Goal: Task Accomplishment & Management: Manage account settings

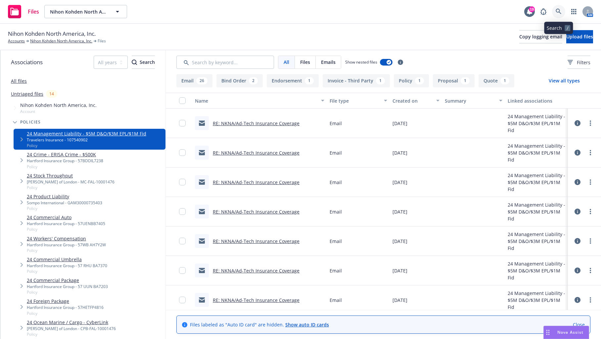
click at [562, 10] on link at bounding box center [558, 11] width 13 height 13
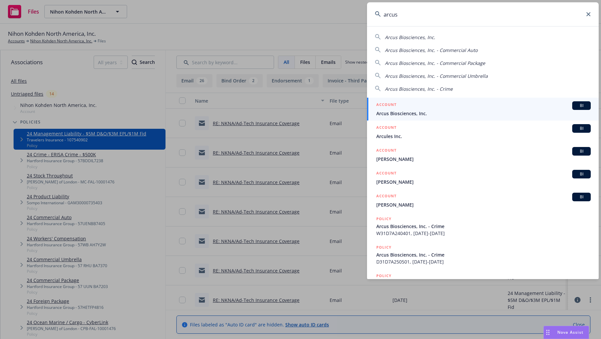
type input "arcus"
click at [388, 111] on span "Arcus Biosciences, Inc." at bounding box center [483, 113] width 215 height 7
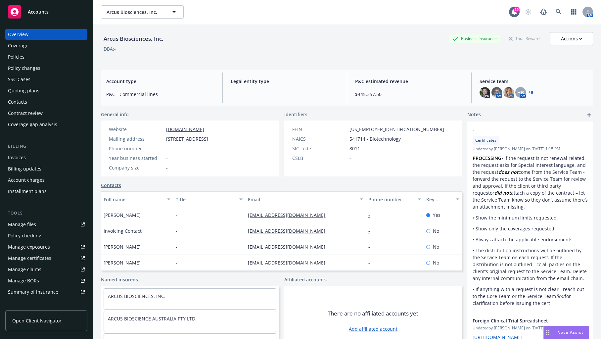
click at [17, 60] on div "Policies" at bounding box center [16, 57] width 17 height 11
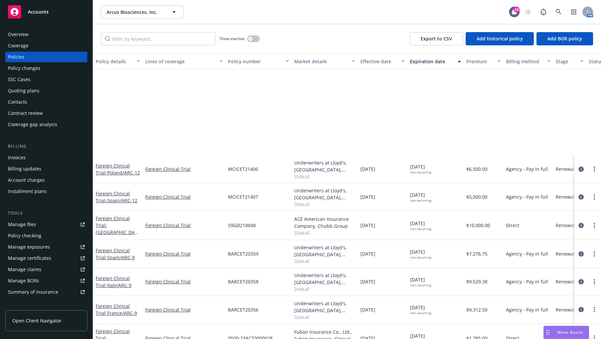
scroll to position [298, 0]
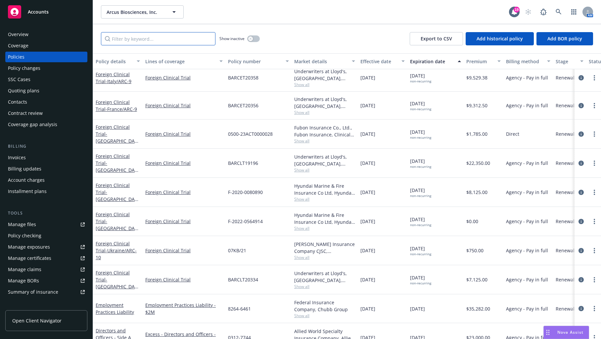
click at [148, 39] on input "Filter by keyword..." at bounding box center [158, 38] width 115 height 13
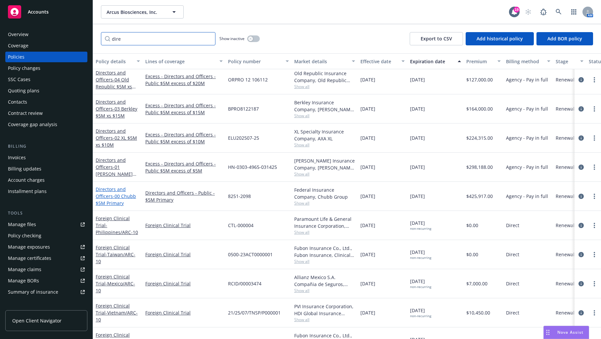
type input "dire"
click at [110, 202] on span "- 00 Chubb $5M Primary" at bounding box center [116, 199] width 40 height 13
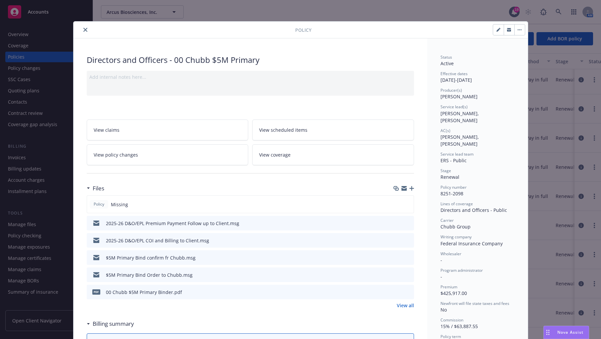
click at [409, 187] on icon "button" at bounding box center [411, 188] width 5 height 5
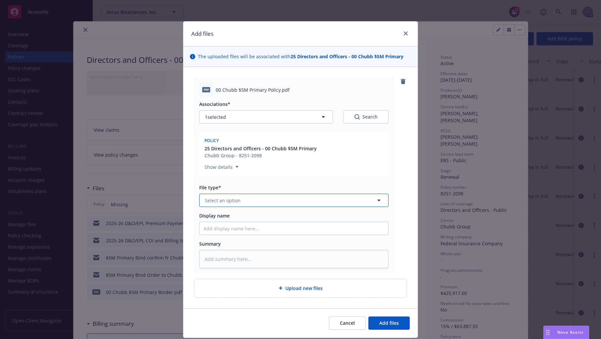
click at [257, 204] on button "Select an option" at bounding box center [293, 200] width 189 height 13
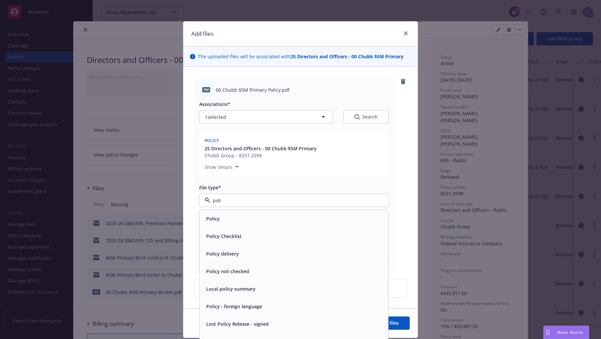
type input "polic"
click at [260, 218] on div "Policy" at bounding box center [294, 219] width 181 height 10
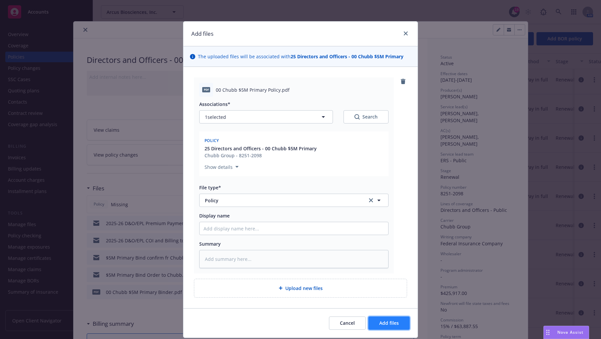
click at [395, 324] on span "Add files" at bounding box center [389, 323] width 20 height 6
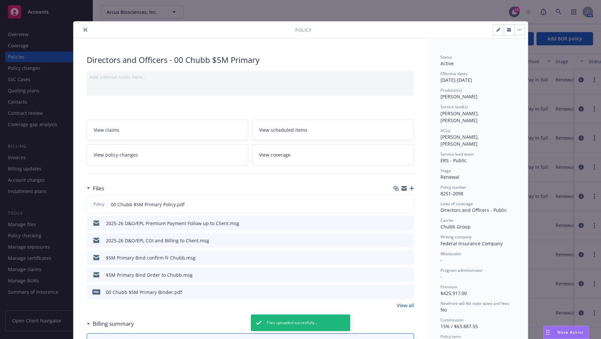
click at [83, 28] on icon "close" at bounding box center [85, 30] width 4 height 4
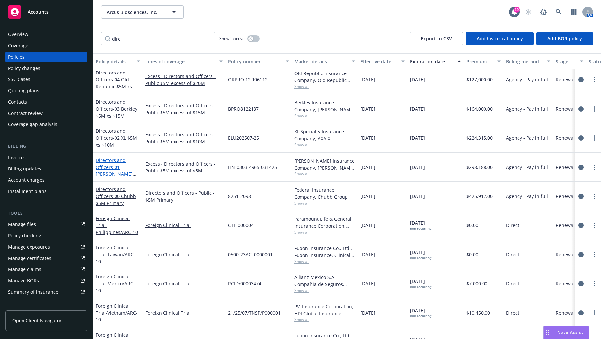
click at [103, 171] on span "- 01 Hudson $5M xs $5M" at bounding box center [116, 174] width 41 height 20
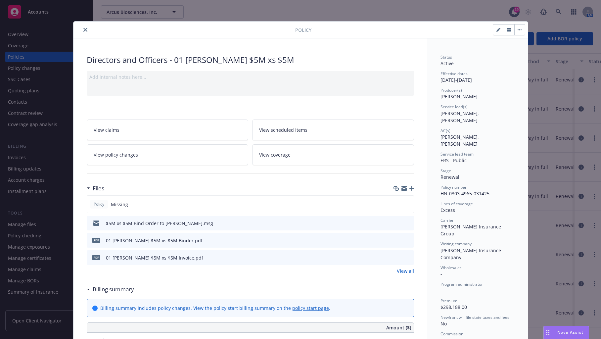
click at [81, 31] on button "close" at bounding box center [85, 30] width 8 height 8
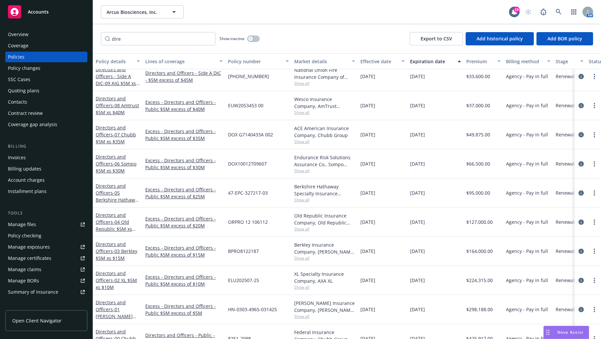
scroll to position [232, 0]
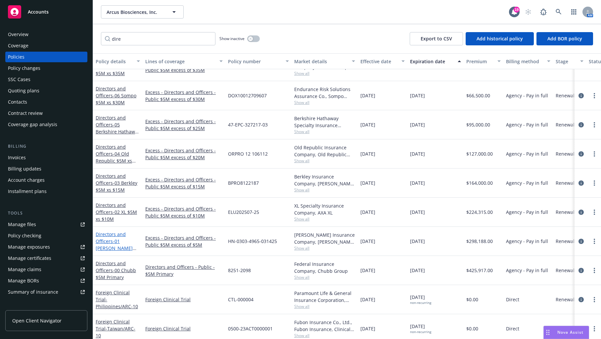
click at [112, 241] on link "Directors and Officers - 01 Hudson $5M xs $5M" at bounding box center [114, 244] width 37 height 27
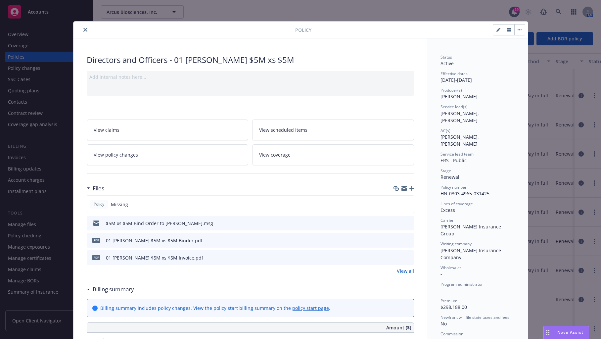
scroll to position [20, 0]
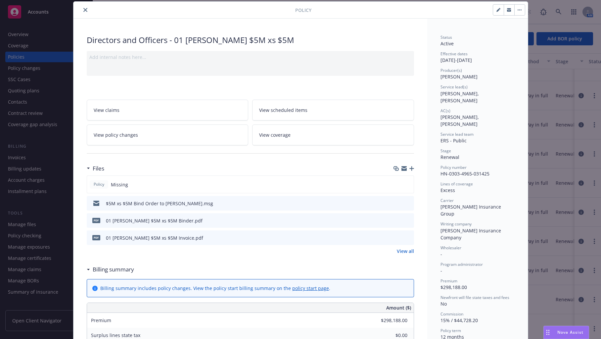
click at [410, 168] on icon "button" at bounding box center [411, 168] width 5 height 5
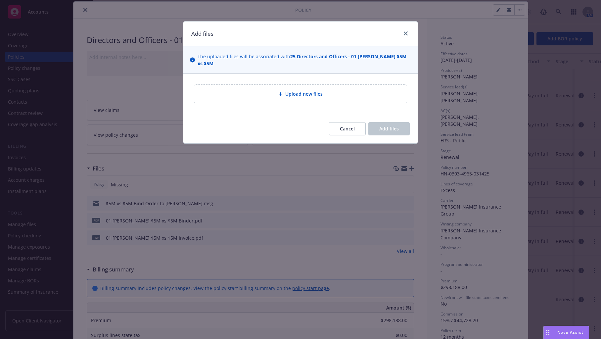
type textarea "x"
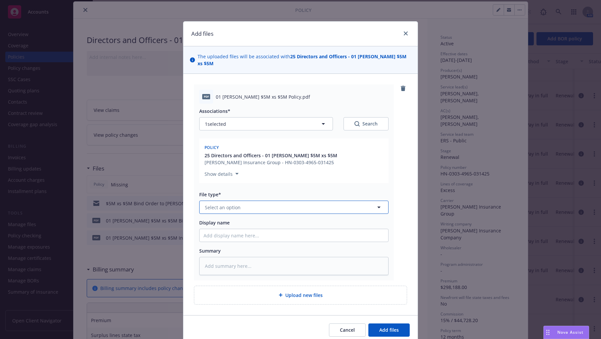
click at [324, 204] on button "Select an option" at bounding box center [293, 207] width 189 height 13
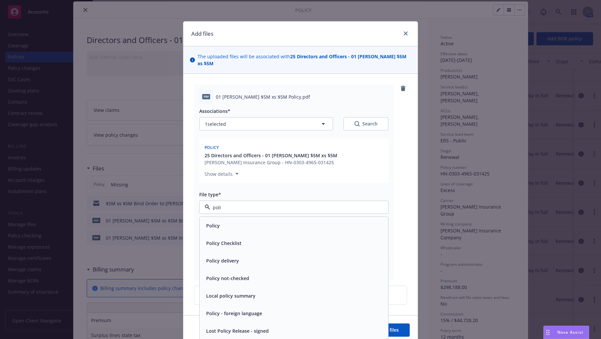
type input "polic"
click at [324, 221] on div "Policy" at bounding box center [294, 226] width 181 height 10
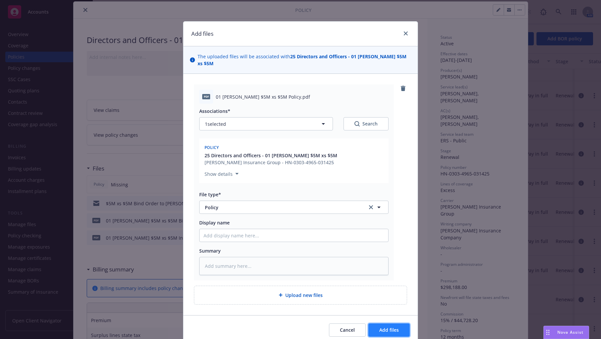
click at [389, 327] on span "Add files" at bounding box center [389, 330] width 20 height 6
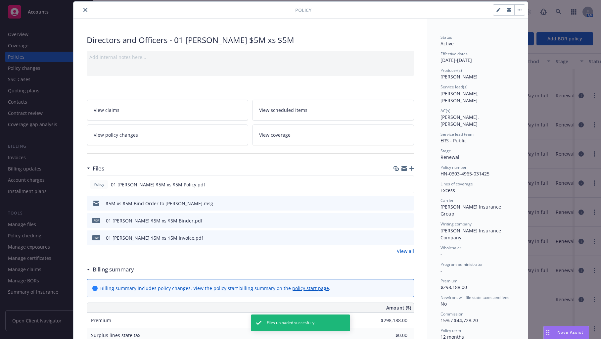
click at [81, 12] on button "close" at bounding box center [85, 10] width 8 height 8
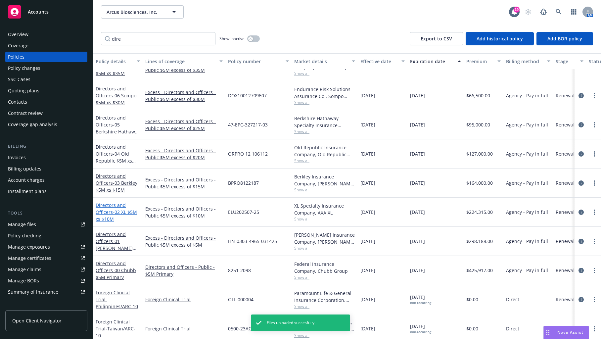
click at [110, 209] on link "Directors and Officers - 02 XL $5M xs $10M" at bounding box center [116, 212] width 41 height 20
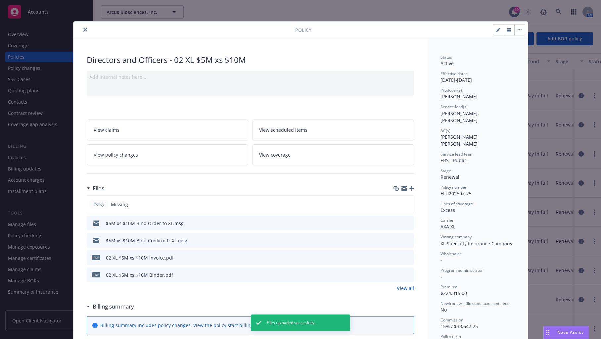
click at [410, 186] on icon "button" at bounding box center [411, 188] width 5 height 5
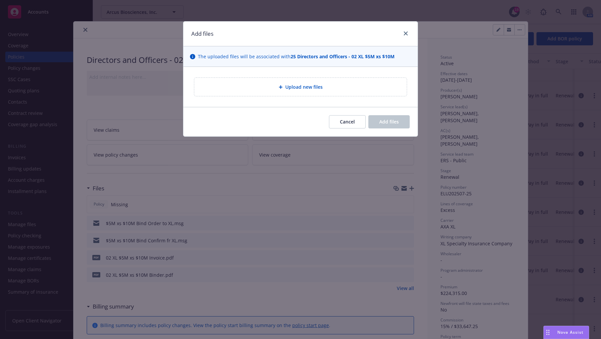
type textarea "x"
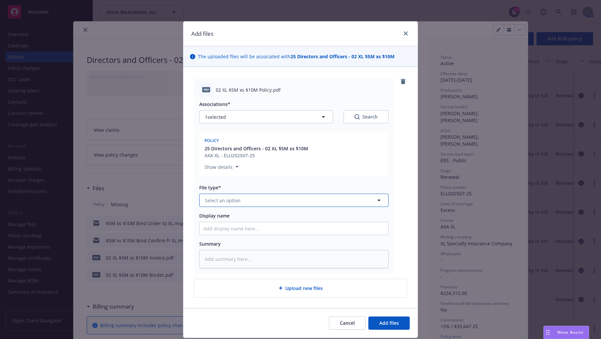
click at [290, 194] on button "Select an option" at bounding box center [293, 200] width 189 height 13
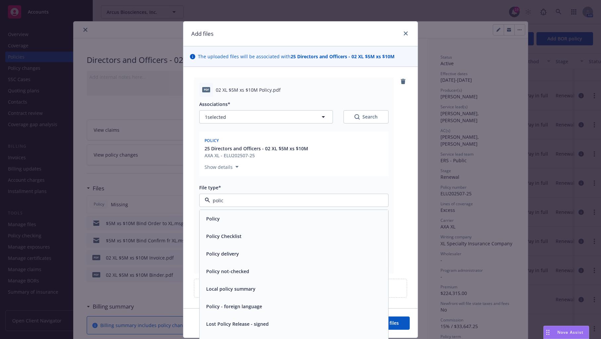
type input "policy"
click at [293, 220] on div "Policy" at bounding box center [294, 219] width 181 height 10
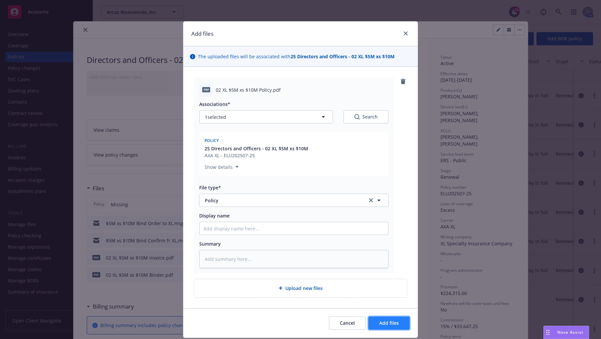
click at [390, 325] on button "Add files" at bounding box center [388, 322] width 41 height 13
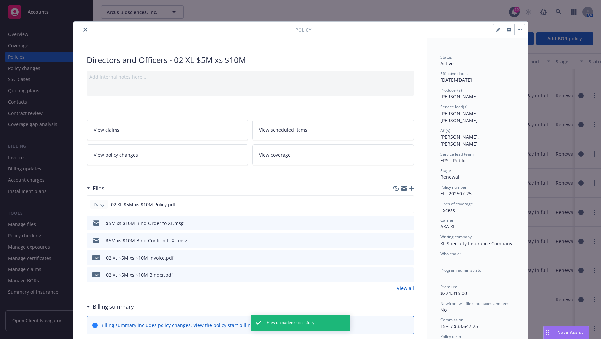
click at [83, 30] on icon "close" at bounding box center [85, 30] width 4 height 4
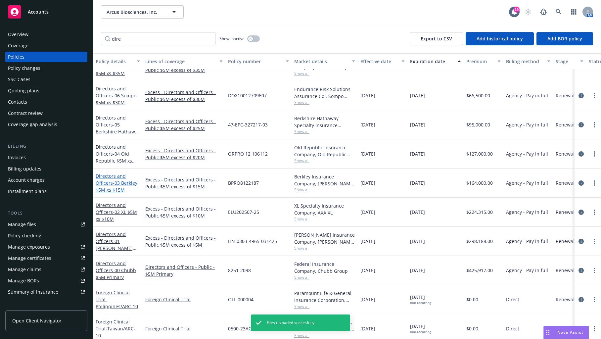
click at [109, 184] on link "Directors and Officers - 03 Berkley $5M xs $15M" at bounding box center [117, 183] width 42 height 20
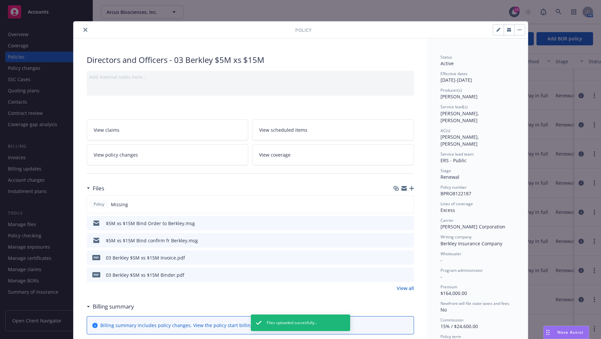
click at [409, 188] on icon "button" at bounding box center [411, 188] width 5 height 5
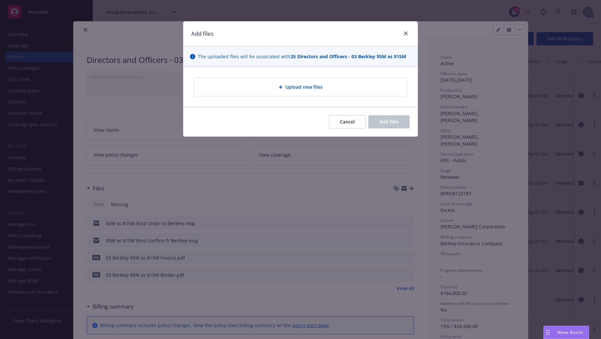
type textarea "x"
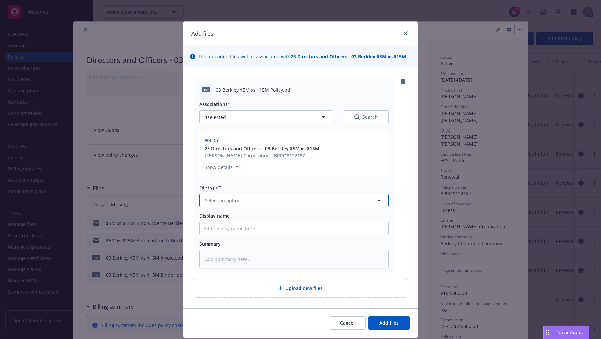
click at [334, 196] on button "Select an option" at bounding box center [293, 200] width 189 height 13
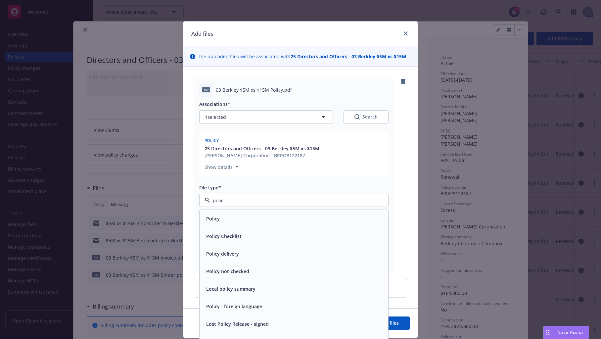
type input "policy"
click at [323, 221] on div "Policy" at bounding box center [294, 219] width 181 height 10
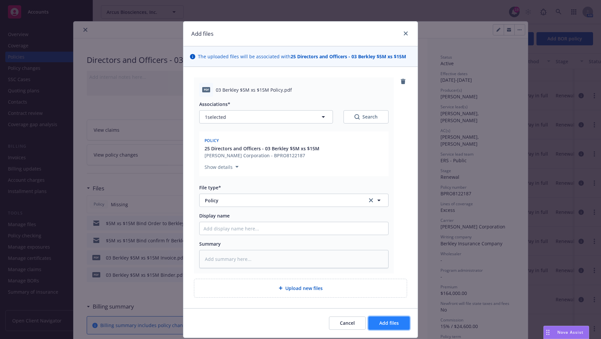
click at [388, 321] on span "Add files" at bounding box center [389, 323] width 20 height 6
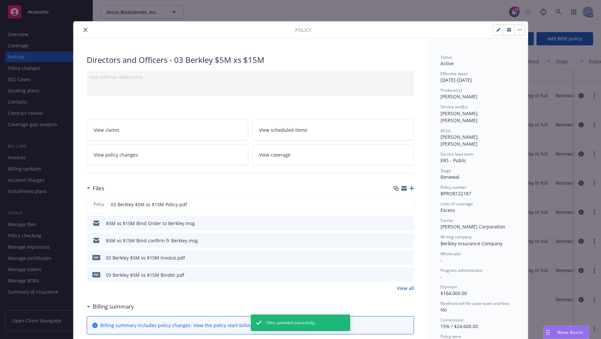
click at [83, 28] on icon "close" at bounding box center [85, 30] width 4 height 4
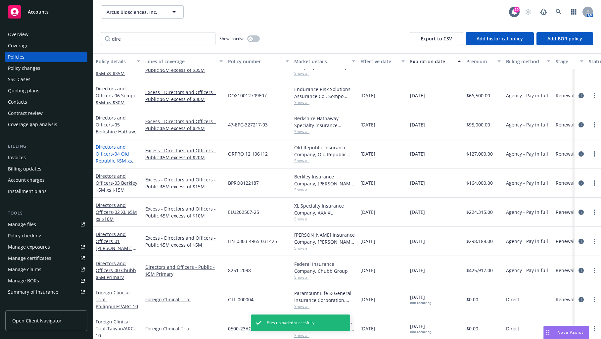
click at [111, 153] on link "Directors and Officers - 04 Old Republic $5M xs $20M" at bounding box center [114, 157] width 36 height 27
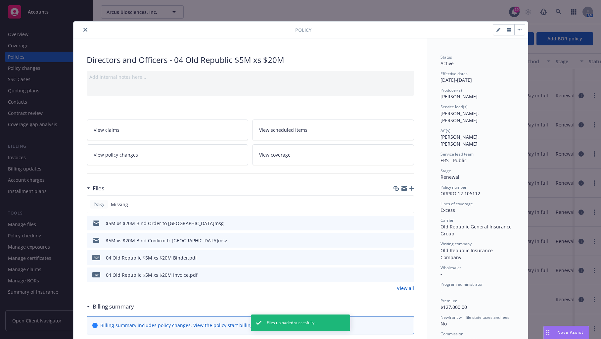
click at [409, 186] on icon "button" at bounding box center [411, 188] width 5 height 5
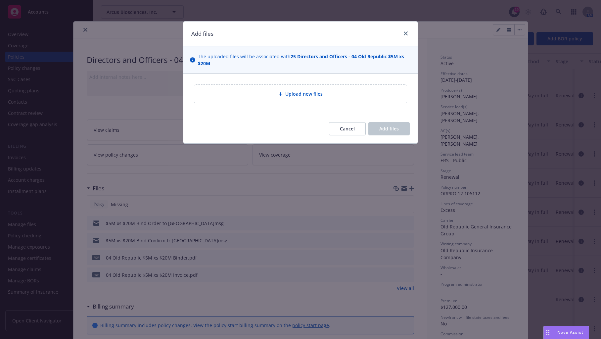
type textarea "x"
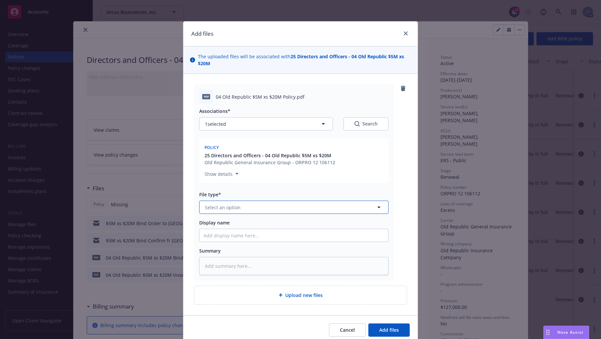
click at [279, 207] on button "Select an option" at bounding box center [293, 207] width 189 height 13
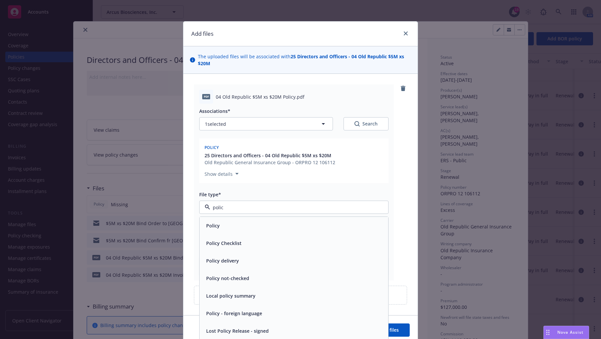
type input "policy"
click at [287, 226] on div "Policy" at bounding box center [294, 226] width 181 height 10
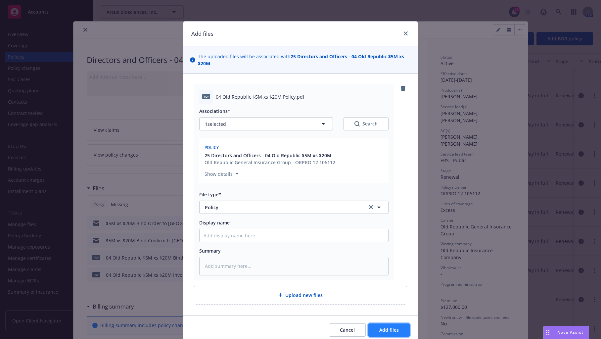
click at [380, 329] on span "Add files" at bounding box center [389, 330] width 20 height 6
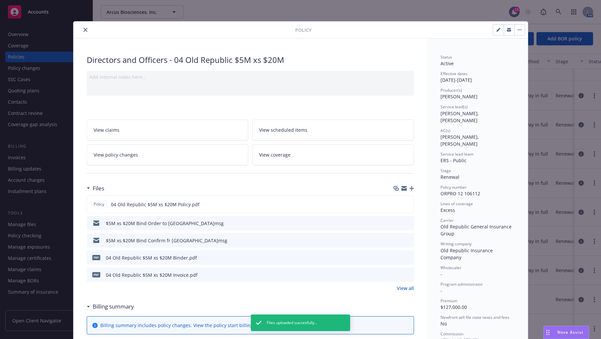
click at [81, 29] on button "close" at bounding box center [85, 30] width 8 height 8
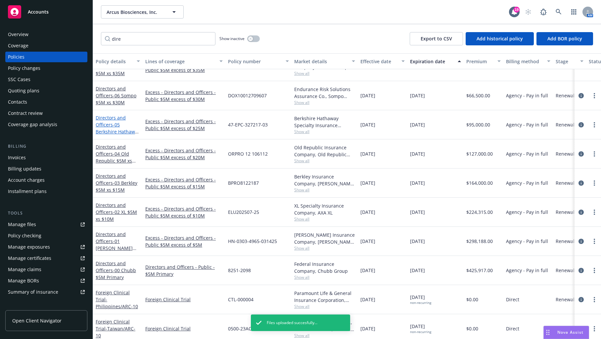
click at [116, 125] on span "- 05 Berkshire Hathaway $5M xs $25M" at bounding box center [118, 131] width 44 height 20
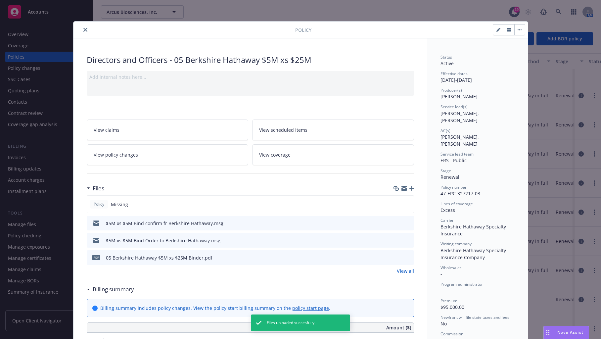
click at [409, 186] on icon "button" at bounding box center [411, 188] width 5 height 5
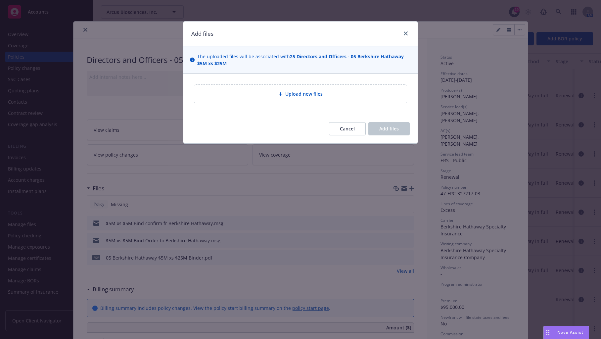
type textarea "x"
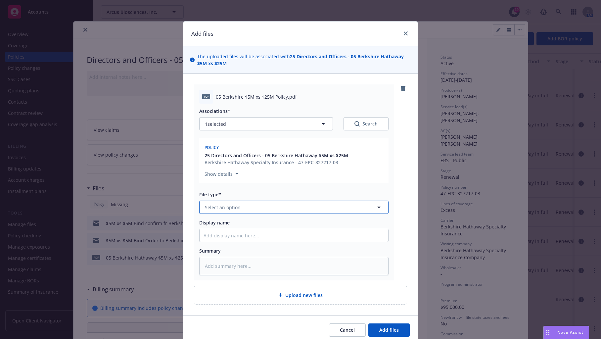
click at [272, 212] on button "Select an option" at bounding box center [293, 207] width 189 height 13
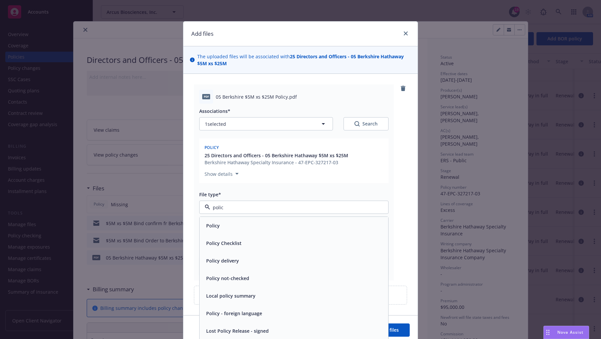
type input "policy"
click at [269, 221] on div "Policy" at bounding box center [294, 226] width 181 height 10
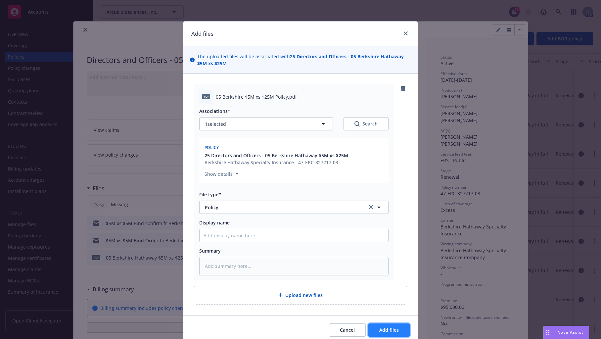
click at [379, 331] on span "Add files" at bounding box center [389, 330] width 20 height 6
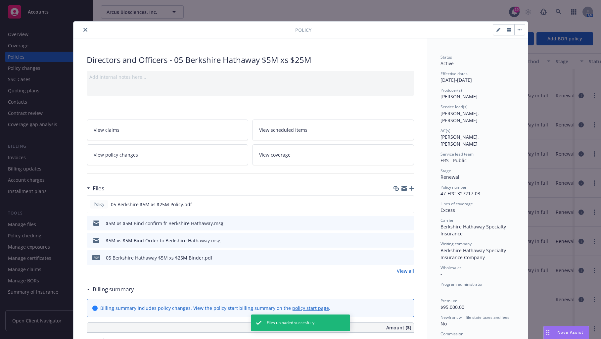
click at [81, 27] on button "close" at bounding box center [85, 30] width 8 height 8
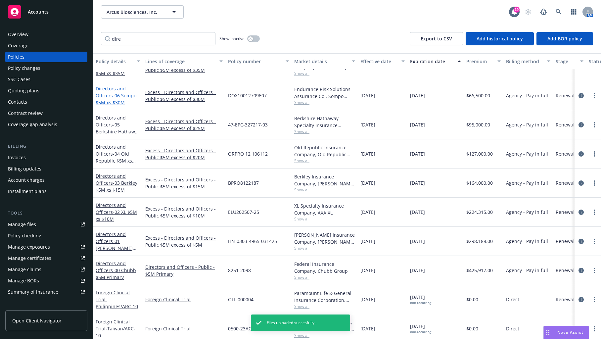
click at [107, 98] on link "Directors and Officers - 06 Sompo $5M xs $30M" at bounding box center [116, 95] width 41 height 20
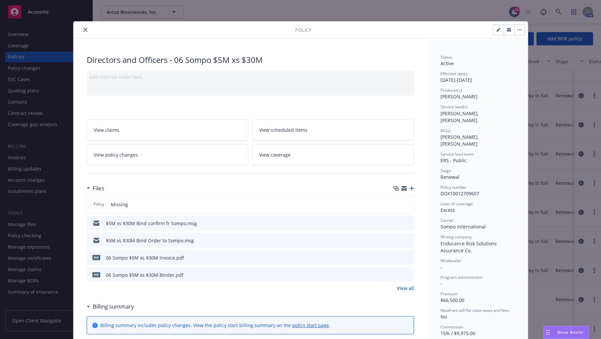
click at [409, 186] on icon "button" at bounding box center [411, 188] width 5 height 5
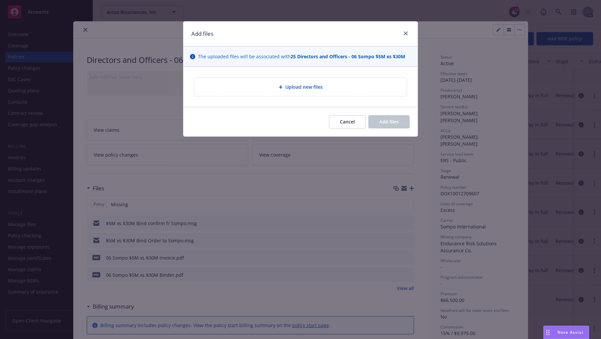
type textarea "x"
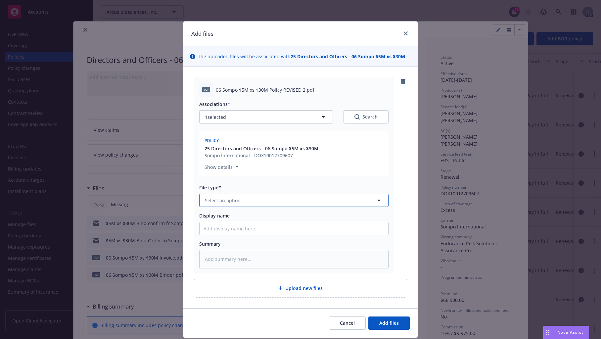
click at [310, 200] on button "Select an option" at bounding box center [293, 200] width 189 height 13
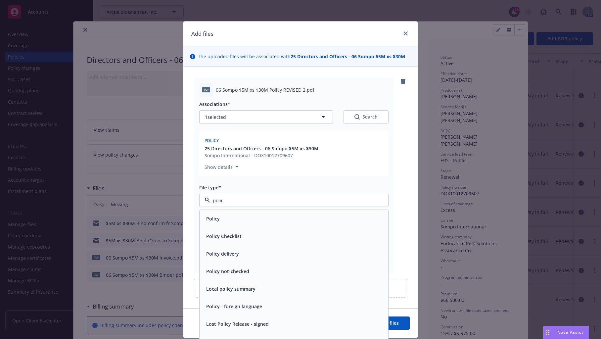
type input "policy"
click at [319, 223] on div "Policy" at bounding box center [294, 219] width 189 height 18
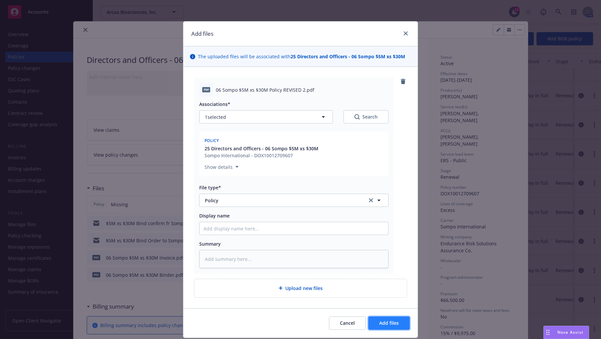
click at [389, 325] on span "Add files" at bounding box center [389, 323] width 20 height 6
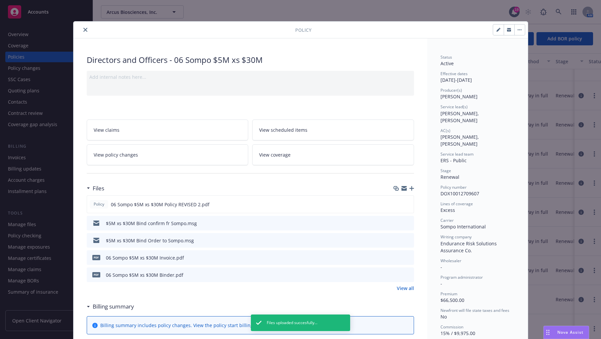
click at [83, 29] on icon "close" at bounding box center [85, 30] width 4 height 4
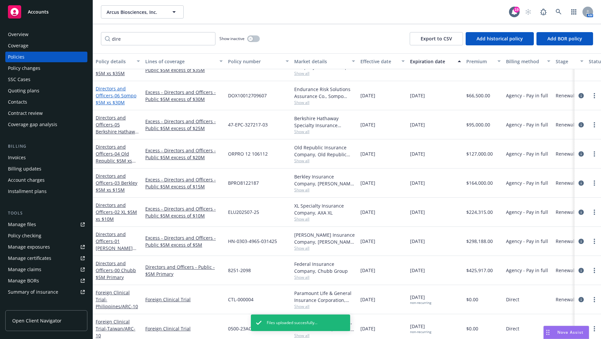
click at [113, 96] on span "- 06 Sompo $5M xs $30M" at bounding box center [116, 98] width 41 height 13
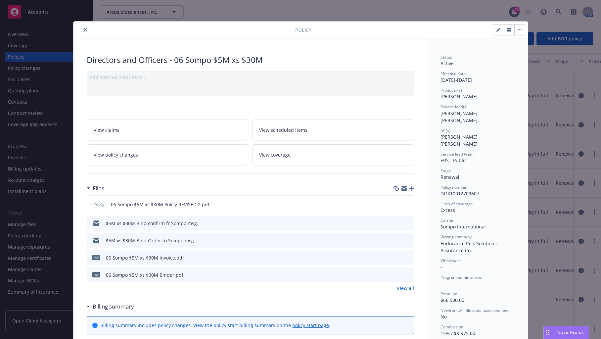
scroll to position [20, 0]
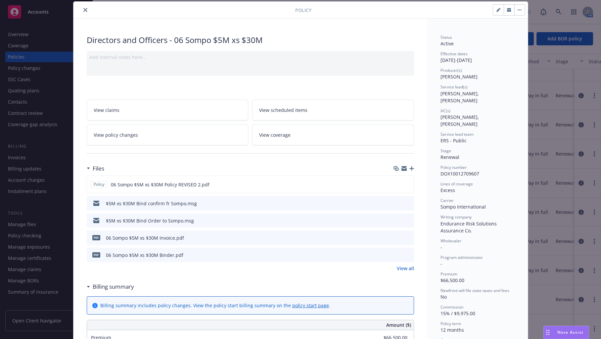
click at [83, 11] on icon "close" at bounding box center [85, 10] width 4 height 4
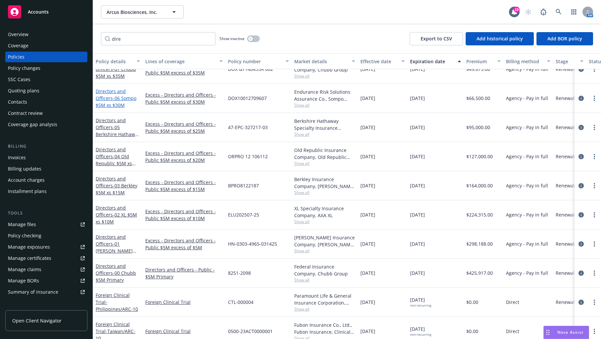
scroll to position [99, 0]
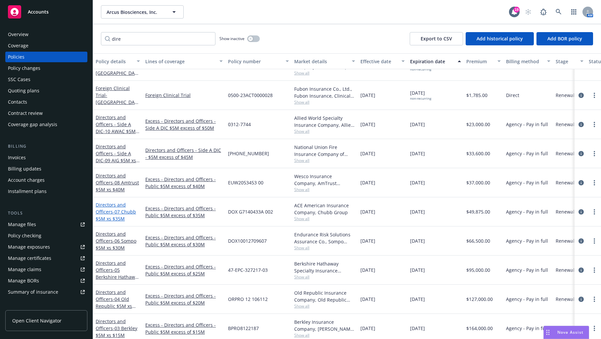
click at [119, 211] on span "- 07 Chubb $5M xs $35M" at bounding box center [116, 215] width 40 height 13
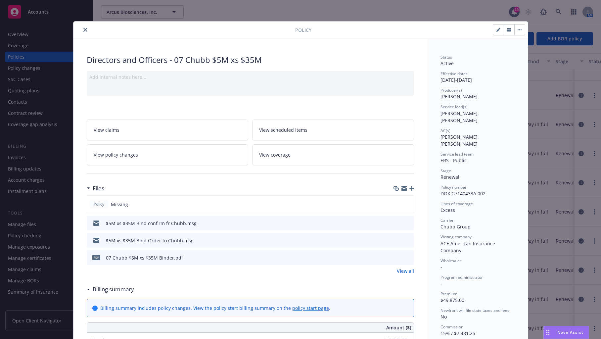
click at [409, 188] on icon "button" at bounding box center [411, 188] width 5 height 5
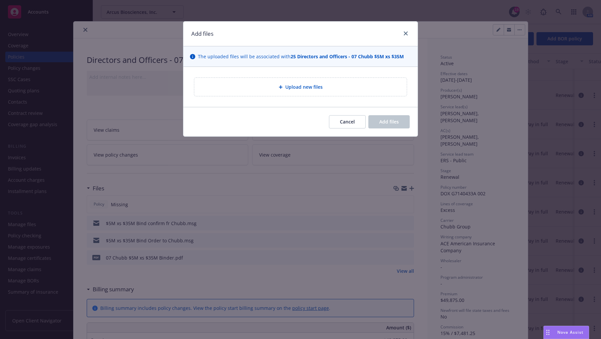
type textarea "x"
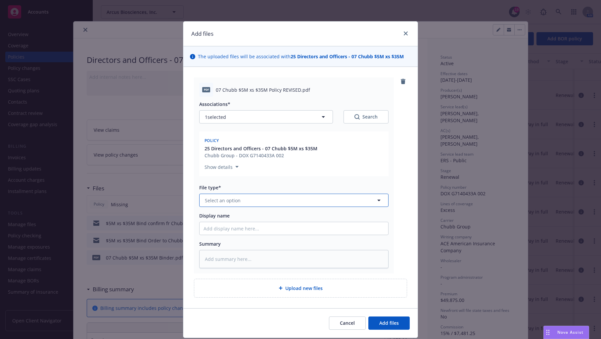
click at [246, 198] on button "Select an option" at bounding box center [293, 200] width 189 height 13
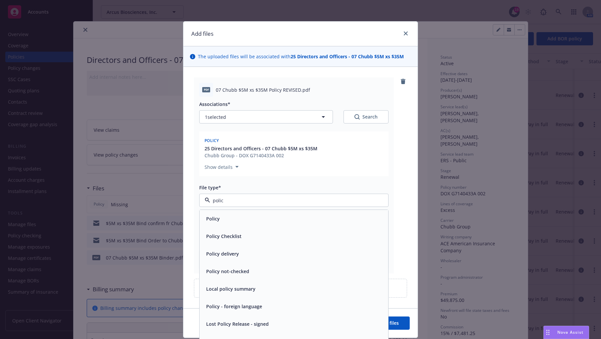
type input "policy"
click at [252, 225] on div "Policy" at bounding box center [294, 219] width 189 height 18
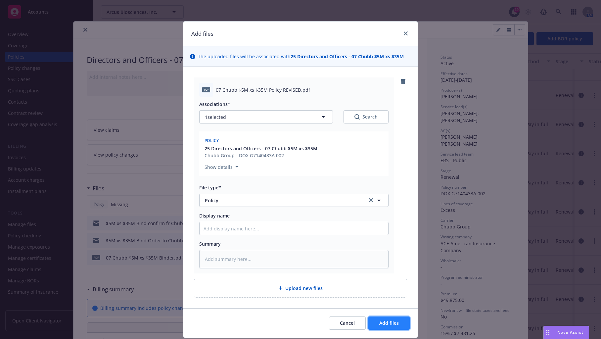
click at [390, 323] on span "Add files" at bounding box center [389, 323] width 20 height 6
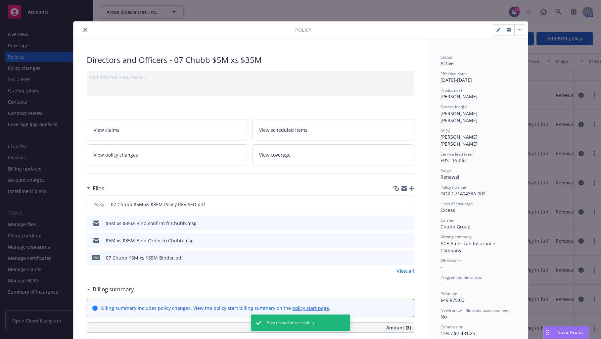
click at [83, 30] on icon "close" at bounding box center [85, 30] width 4 height 4
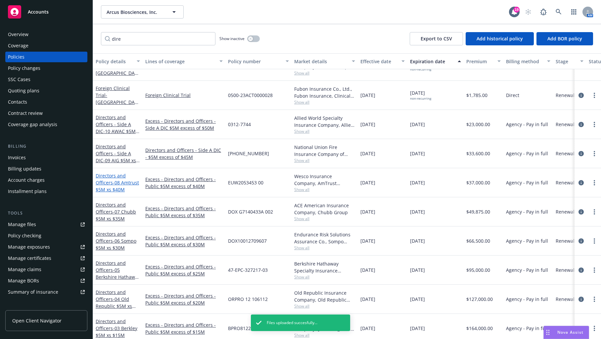
click at [107, 179] on link "Directors and Officers - 08 Amtrust $5M xs $40M" at bounding box center [117, 182] width 43 height 20
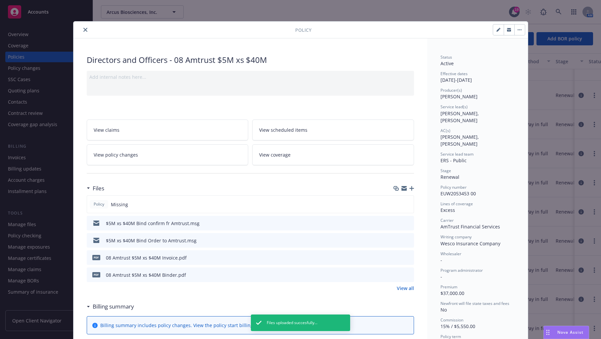
click at [409, 186] on icon "button" at bounding box center [411, 188] width 5 height 5
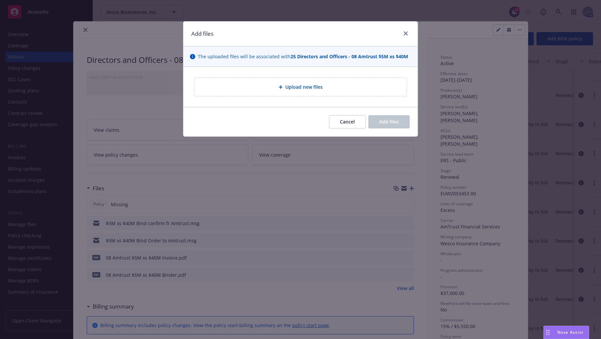
type textarea "x"
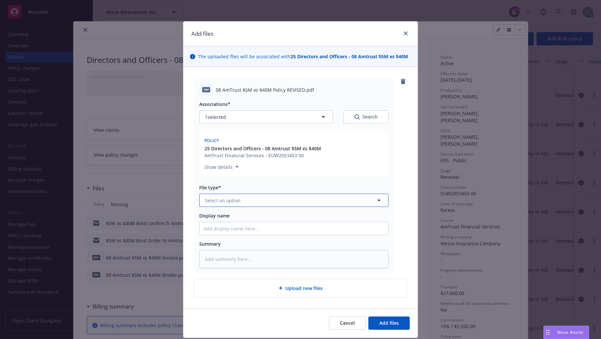
click at [334, 198] on button "Select an option" at bounding box center [293, 200] width 189 height 13
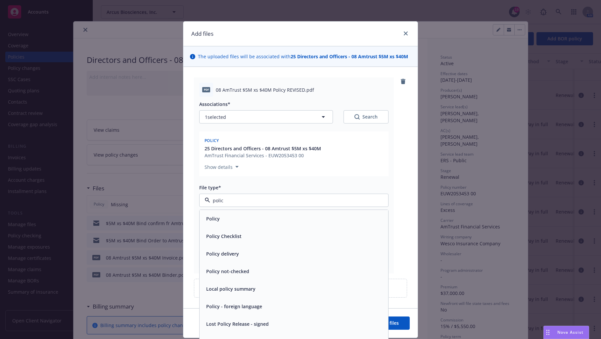
type input "policy"
click at [335, 218] on div "Policy" at bounding box center [294, 219] width 181 height 10
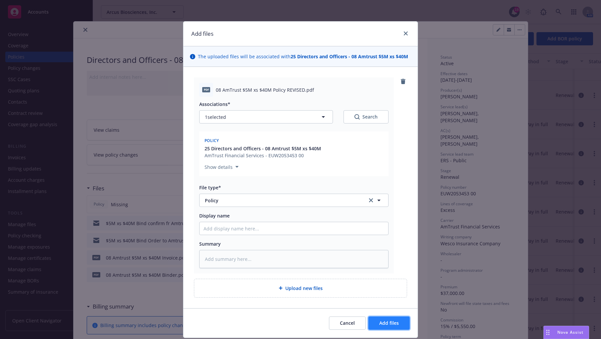
click at [393, 323] on span "Add files" at bounding box center [389, 323] width 20 height 6
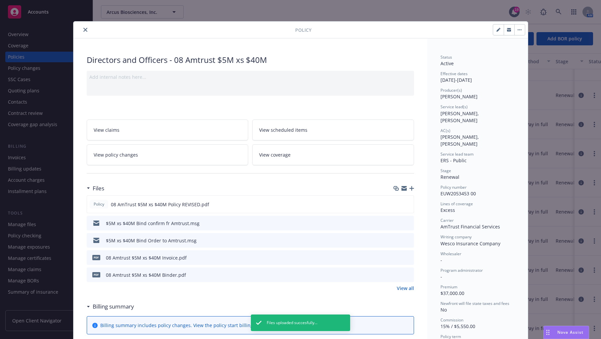
click at [83, 28] on icon "close" at bounding box center [85, 30] width 4 height 4
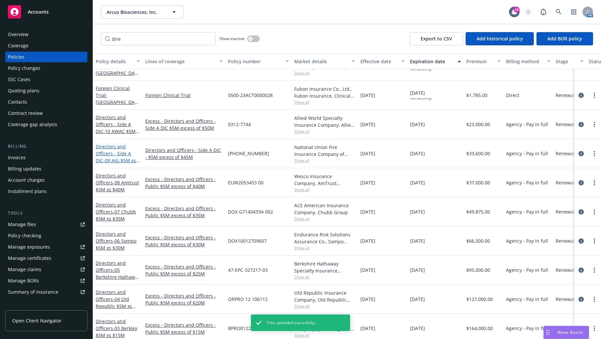
click at [106, 154] on link "Directors and Officers - Side A DIC - 09 AIG $5M xs $45M Lead" at bounding box center [116, 156] width 40 height 27
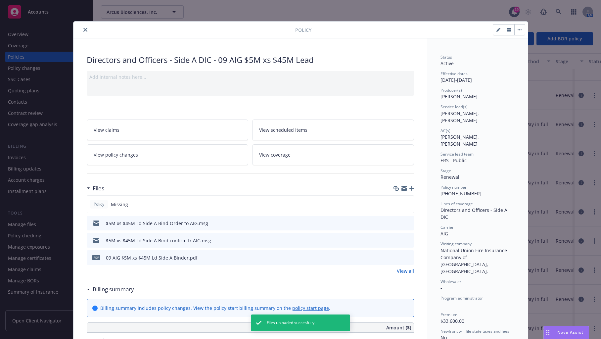
click at [409, 187] on icon "button" at bounding box center [411, 188] width 5 height 5
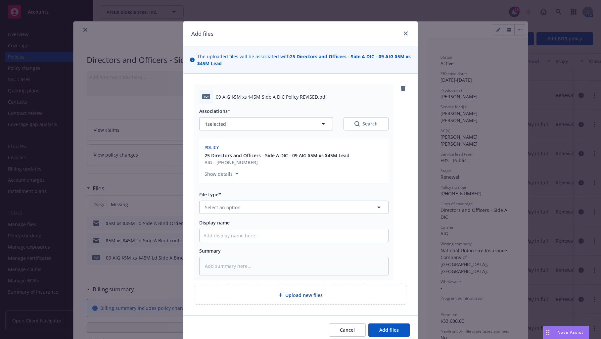
type textarea "x"
click at [305, 207] on button "Select an option" at bounding box center [293, 207] width 189 height 13
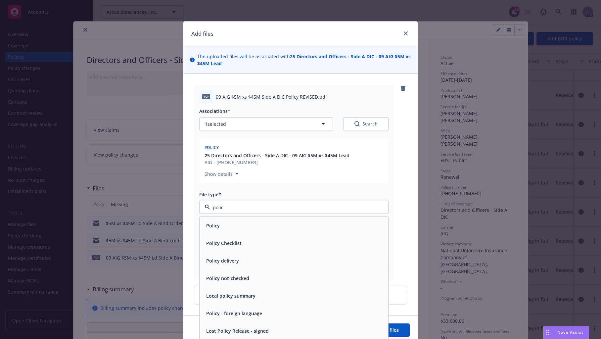
type input "policy"
click at [293, 218] on div "Policy" at bounding box center [294, 226] width 189 height 18
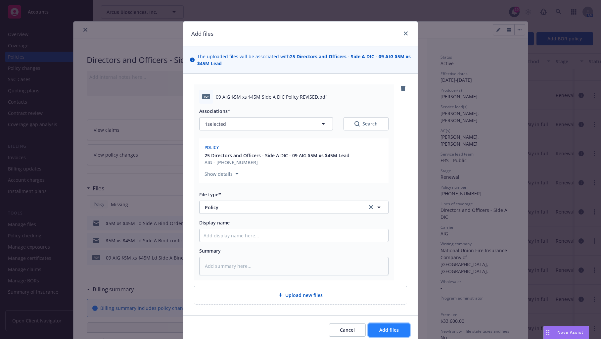
click at [390, 330] on span "Add files" at bounding box center [389, 330] width 20 height 6
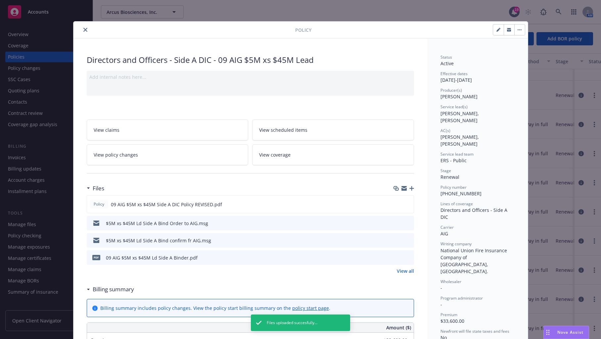
click at [83, 29] on icon "close" at bounding box center [85, 30] width 4 height 4
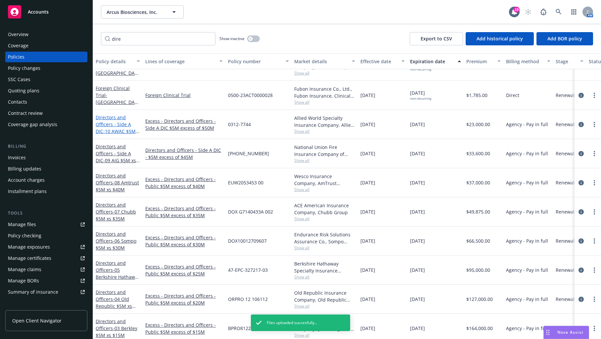
click at [119, 128] on span "- 10 AWAC $5M xs $50M Excess" at bounding box center [118, 134] width 44 height 13
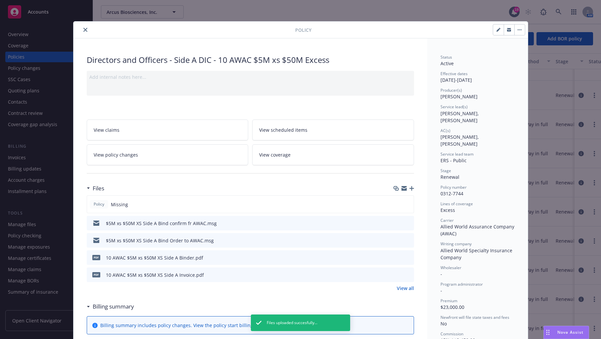
click at [409, 186] on icon "button" at bounding box center [411, 188] width 5 height 5
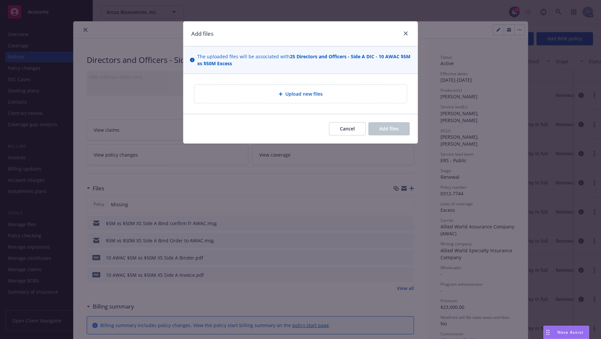
type textarea "x"
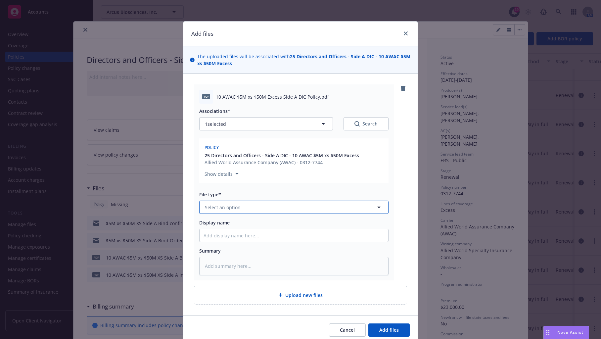
click at [300, 204] on button "Select an option" at bounding box center [293, 207] width 189 height 13
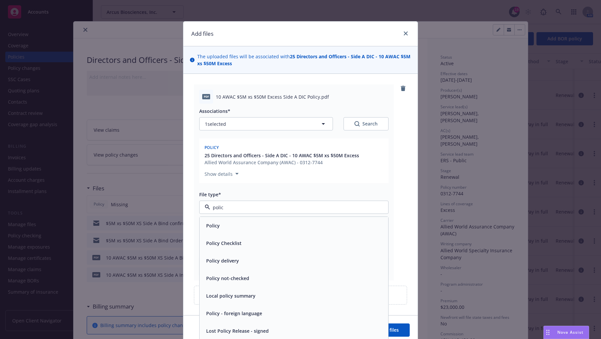
type input "policy"
drag, startPoint x: 299, startPoint y: 226, endPoint x: 311, endPoint y: 237, distance: 16.7
click at [299, 226] on div "Policy" at bounding box center [294, 226] width 181 height 10
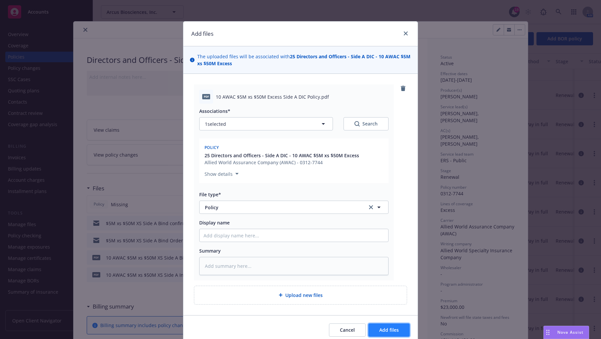
click at [393, 329] on span "Add files" at bounding box center [389, 330] width 20 height 6
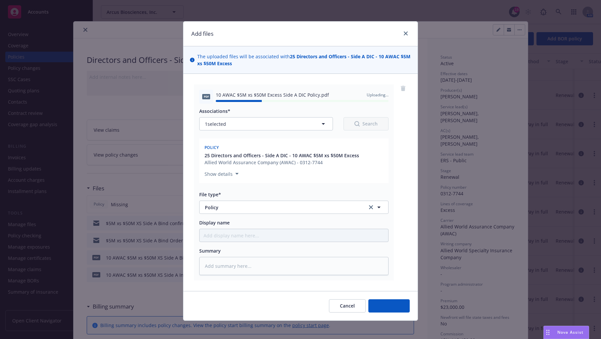
type textarea "x"
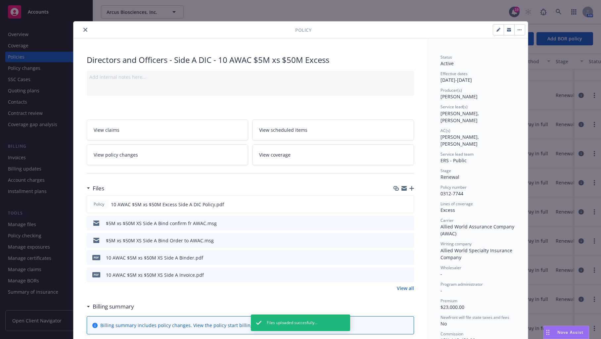
drag, startPoint x: 81, startPoint y: 31, endPoint x: 84, endPoint y: 43, distance: 12.9
click at [83, 31] on icon "close" at bounding box center [85, 30] width 4 height 4
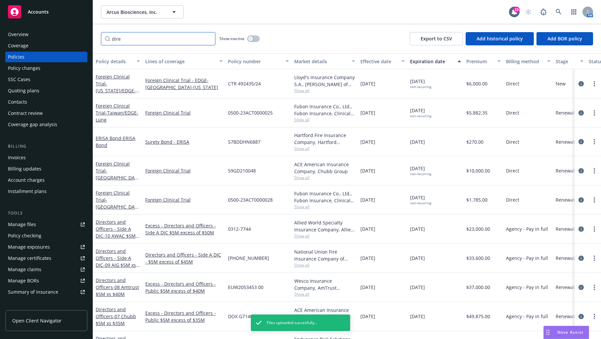
click at [141, 41] on input "dire" at bounding box center [158, 38] width 115 height 13
type input "d"
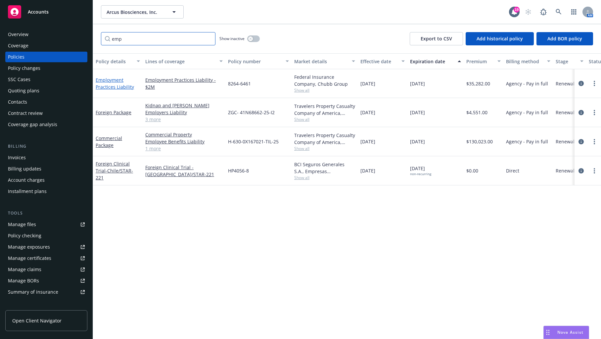
type input "emp"
click at [105, 87] on link "Employment Practices Liability" at bounding box center [115, 83] width 38 height 13
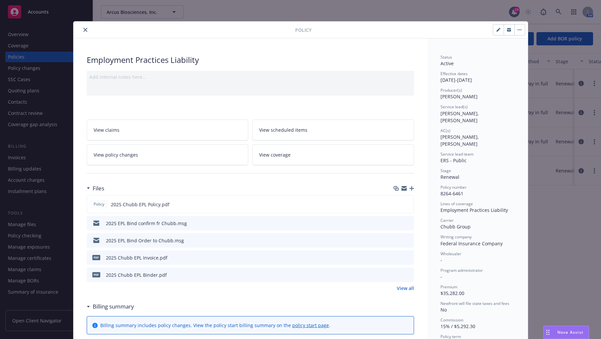
click at [124, 179] on div at bounding box center [250, 173] width 327 height 16
click at [84, 32] on button "close" at bounding box center [85, 30] width 8 height 8
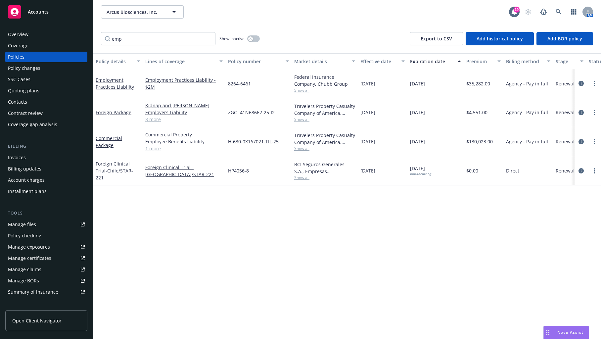
click at [226, 222] on div "Policy details Lines of coverage Policy number Market details Effective date Ex…" at bounding box center [347, 196] width 508 height 286
click at [17, 93] on div "Quoting plans" at bounding box center [23, 90] width 31 height 11
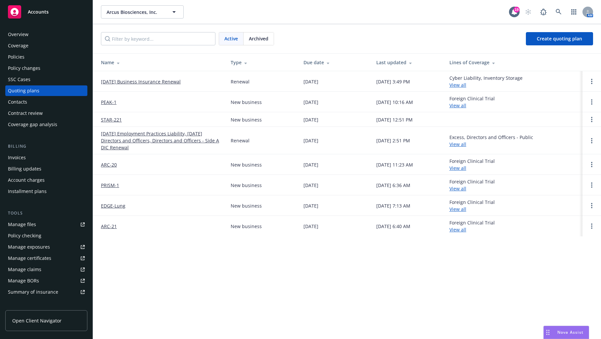
click at [167, 140] on link "[DATE] Employment Practices Liability, [DATE] Directors and Officers, Directors…" at bounding box center [160, 140] width 119 height 21
click at [593, 142] on link "Open options" at bounding box center [592, 141] width 8 height 8
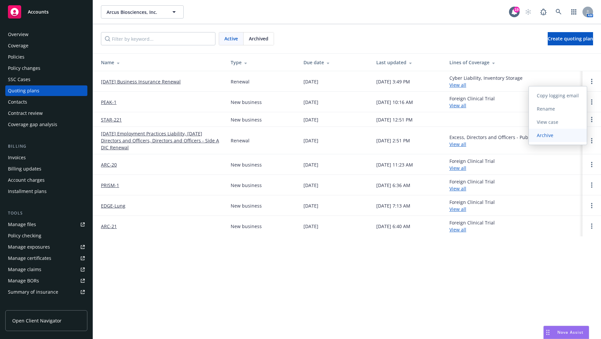
click at [548, 135] on span "Archive" at bounding box center [545, 135] width 32 height 6
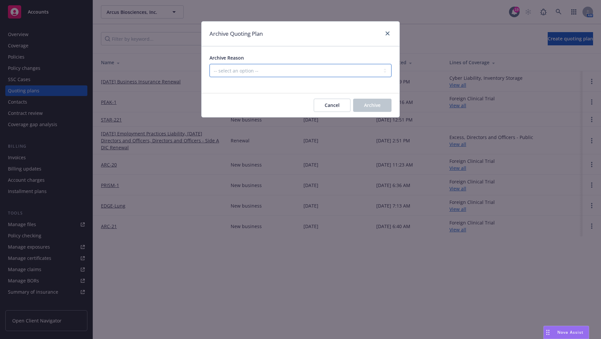
click at [279, 72] on select "-- select an option -- All policies in this renewal plan are auto-renewed Creat…" at bounding box center [301, 70] width 182 height 13
select select "ARCHIVED_RENEWAL_COMPLETED"
click at [210, 64] on select "-- select an option -- All policies in this renewal plan are auto-renewed Creat…" at bounding box center [301, 70] width 182 height 13
click at [376, 102] on span "Archive" at bounding box center [372, 105] width 17 height 6
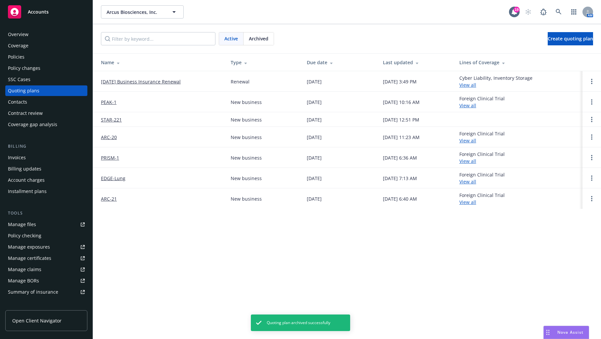
click at [25, 80] on div "SSC Cases" at bounding box center [19, 79] width 23 height 11
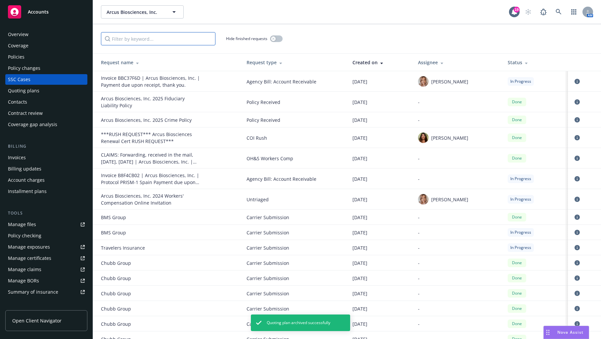
click at [189, 35] on input "Filter by keyword..." at bounding box center [158, 38] width 115 height 13
type input "arcus"
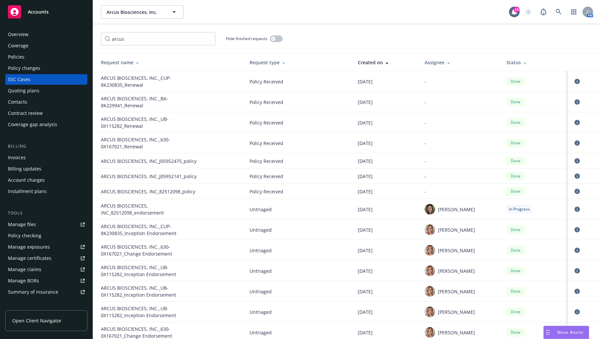
click at [146, 208] on div "ARCUS BIOSCIENCES, INC_82512098_endorsement" at bounding box center [150, 209] width 99 height 14
click at [136, 211] on div "ARCUS BIOSCIENCES, INC_82512098_endorsement" at bounding box center [150, 209] width 99 height 14
click at [15, 58] on div "Policies" at bounding box center [16, 57] width 17 height 11
